Goal: Transaction & Acquisition: Subscribe to service/newsletter

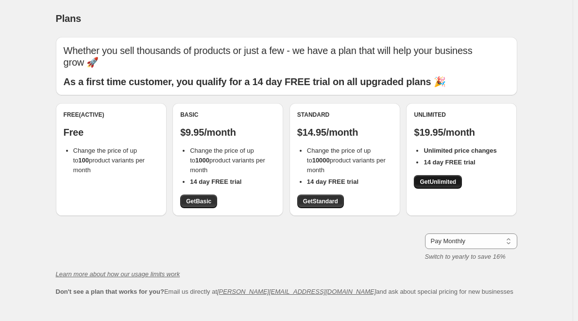
click at [432, 184] on span "Get Unlimited" at bounding box center [438, 182] width 36 height 8
